Goal: Task Accomplishment & Management: Use online tool/utility

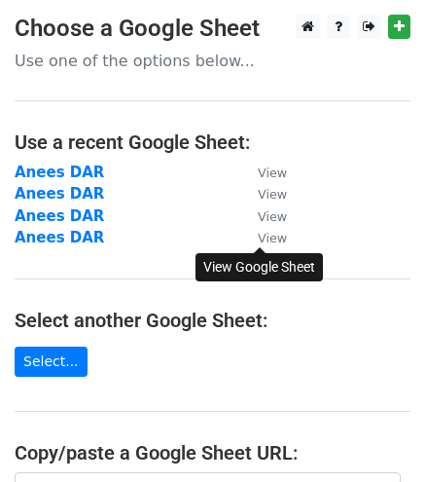
click at [268, 242] on small "View" at bounding box center [272, 238] width 29 height 15
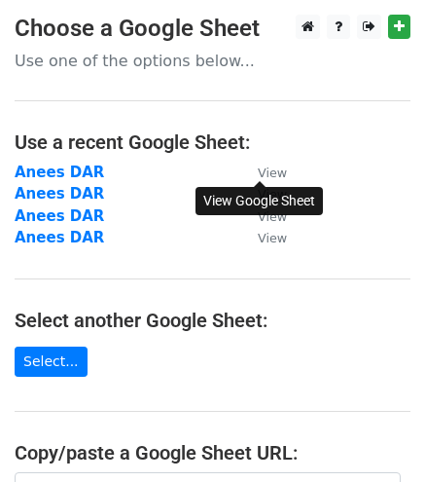
click at [275, 174] on small "View" at bounding box center [272, 172] width 29 height 15
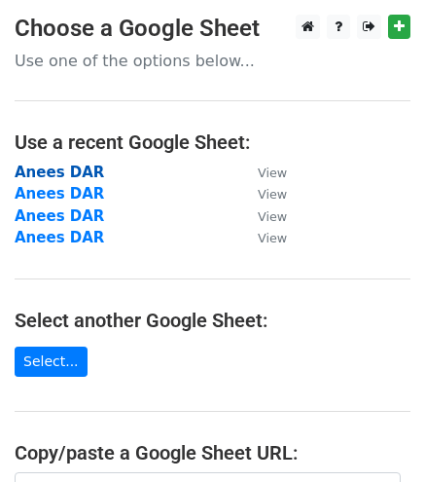
click at [63, 168] on strong "Anees DAR" at bounding box center [60, 173] width 90 height 18
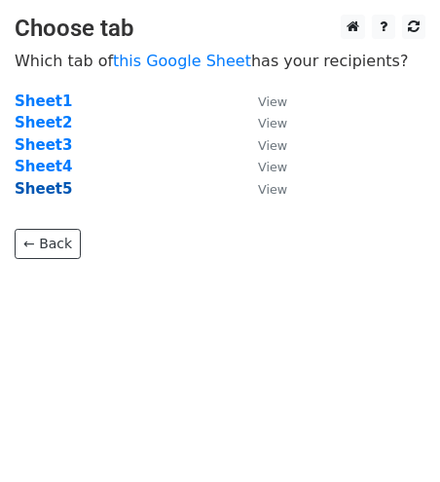
click at [26, 186] on strong "Sheet5" at bounding box center [43, 189] width 57 height 18
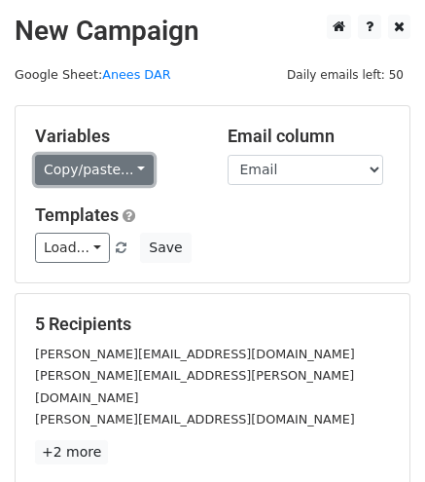
click at [101, 171] on link "Copy/paste..." at bounding box center [94, 170] width 119 height 30
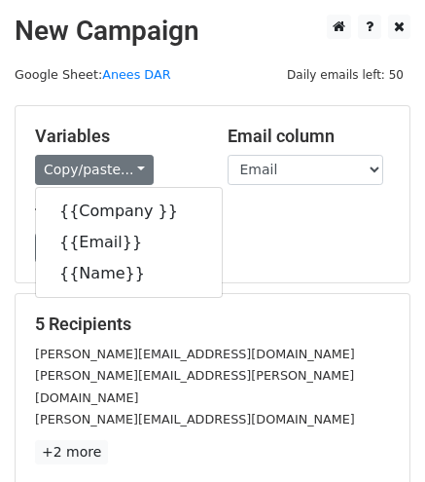
click at [279, 207] on h5 "Templates" at bounding box center [212, 214] width 355 height 21
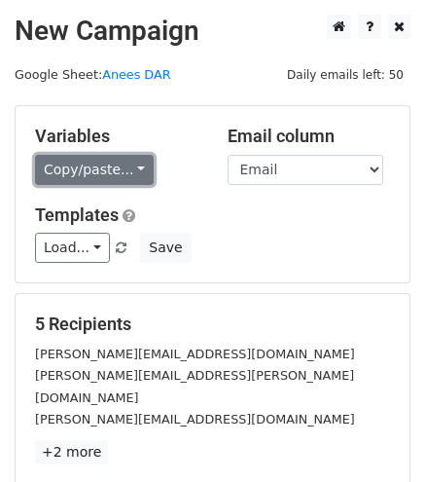
click at [114, 169] on link "Copy/paste..." at bounding box center [94, 170] width 119 height 30
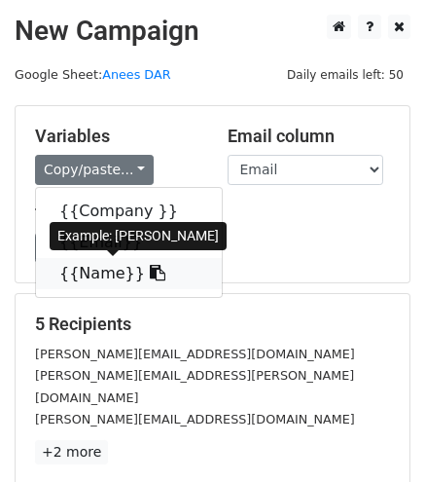
click at [97, 274] on link "{{Name}}" at bounding box center [129, 273] width 186 height 31
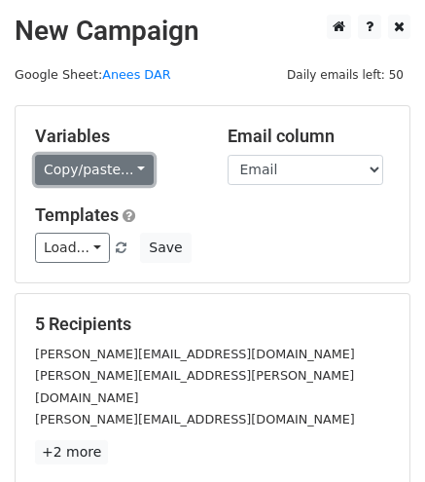
click at [91, 176] on link "Copy/paste..." at bounding box center [94, 170] width 119 height 30
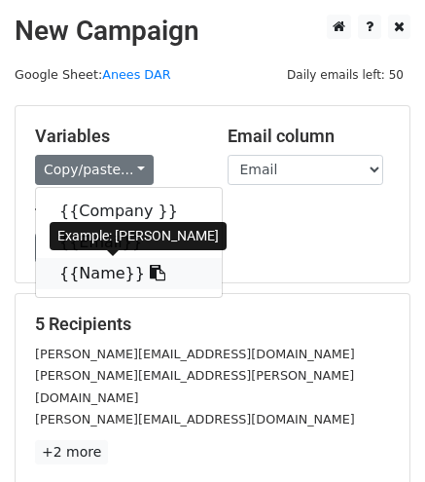
click at [81, 273] on link "{{Name}}" at bounding box center [129, 273] width 186 height 31
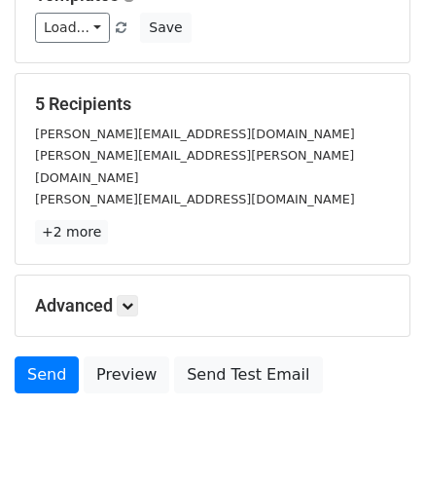
scroll to position [224, 0]
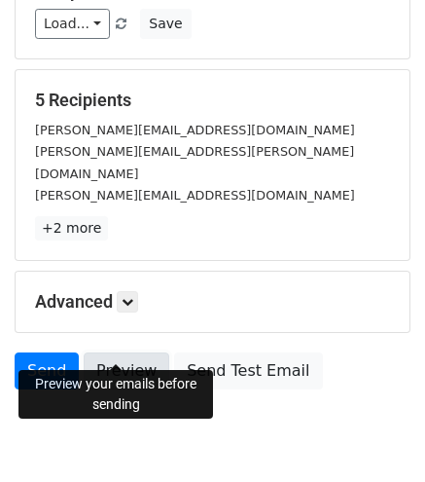
click at [94, 352] on link "Preview" at bounding box center [127, 370] width 86 height 37
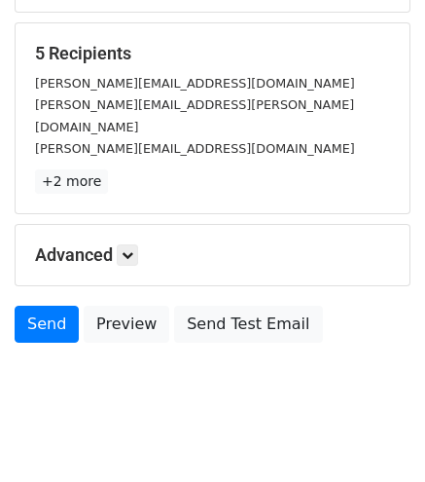
scroll to position [0, 0]
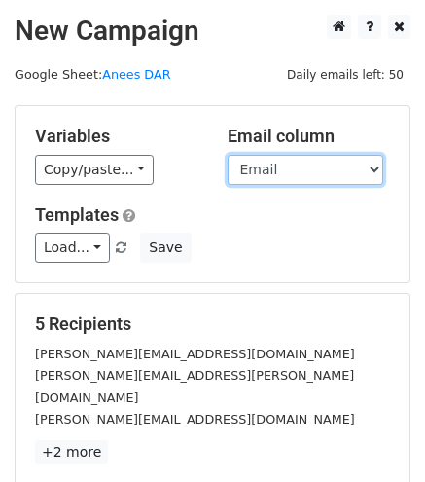
click at [308, 172] on select "Company Email Name" at bounding box center [306, 170] width 156 height 30
click at [228, 155] on select "Company Email Name" at bounding box center [306, 170] width 156 height 30
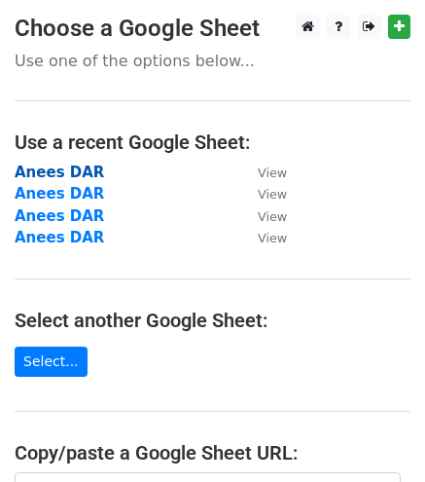
click at [74, 174] on strong "Anees DAR" at bounding box center [60, 173] width 90 height 18
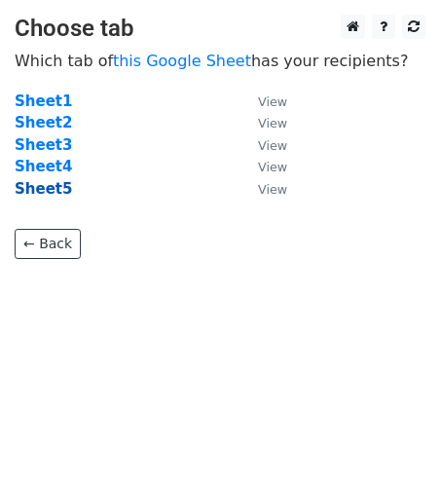
click at [43, 188] on strong "Sheet5" at bounding box center [43, 189] width 57 height 18
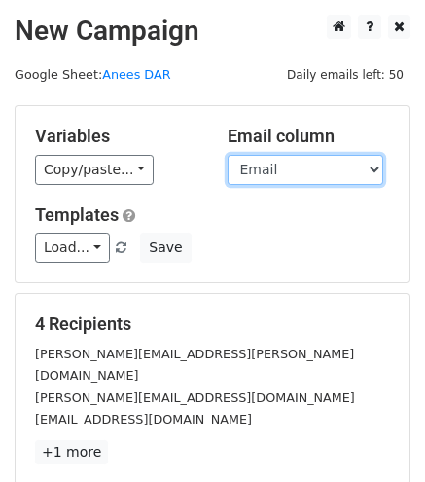
click at [290, 165] on select "Company Email Name" at bounding box center [306, 170] width 156 height 30
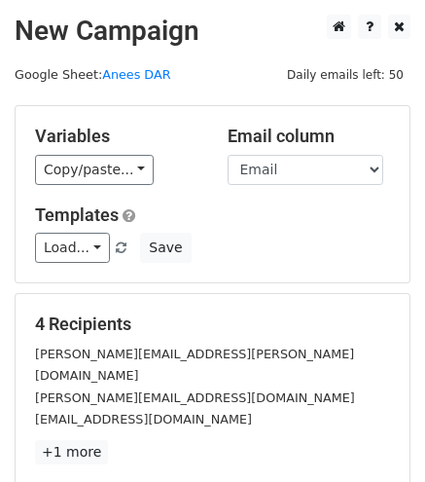
click at [170, 187] on div "Variables Copy/paste... {{Company }} {{Email}} {{Name}} Email column Company Em…" at bounding box center [213, 194] width 394 height 176
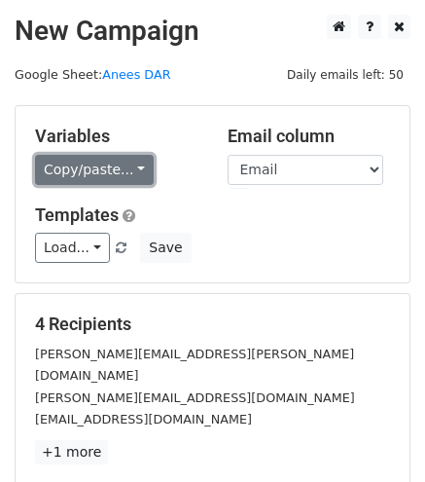
click at [109, 163] on link "Copy/paste..." at bounding box center [94, 170] width 119 height 30
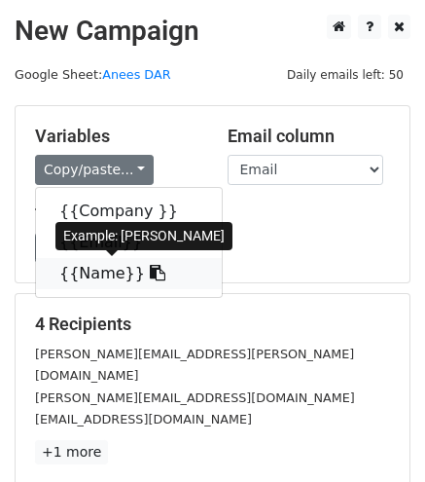
click at [99, 268] on link "{{Name}}" at bounding box center [129, 273] width 186 height 31
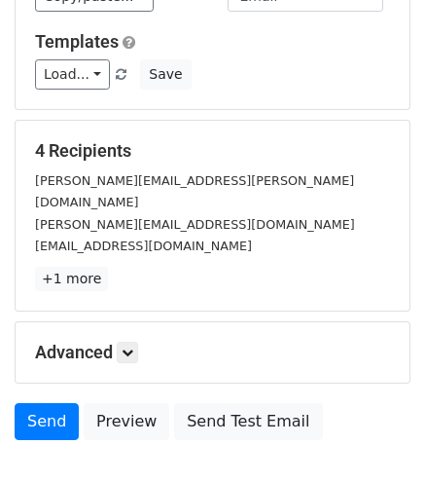
scroll to position [201, 0]
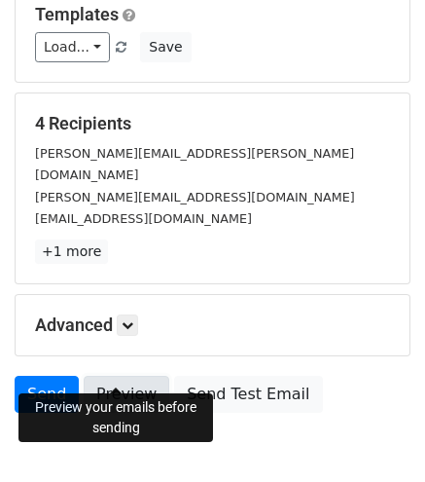
click at [107, 376] on link "Preview" at bounding box center [127, 394] width 86 height 37
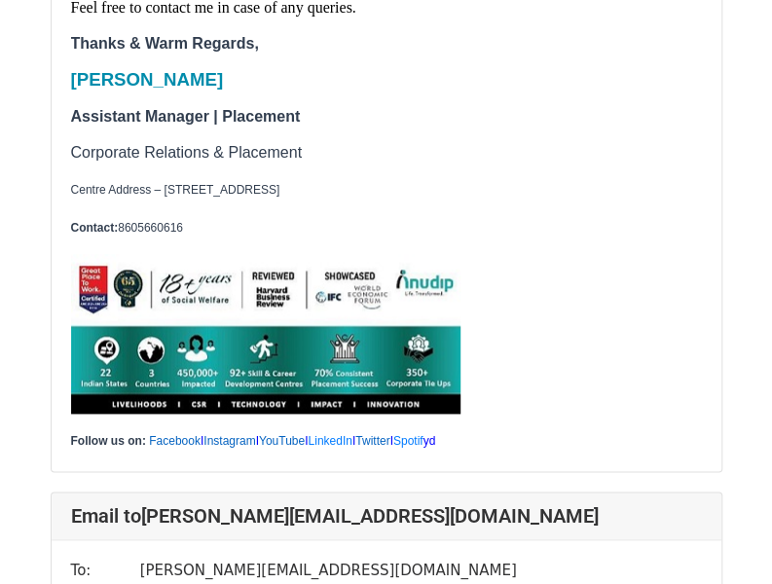
scroll to position [2871, 0]
